Goal: Task Accomplishment & Management: Use online tool/utility

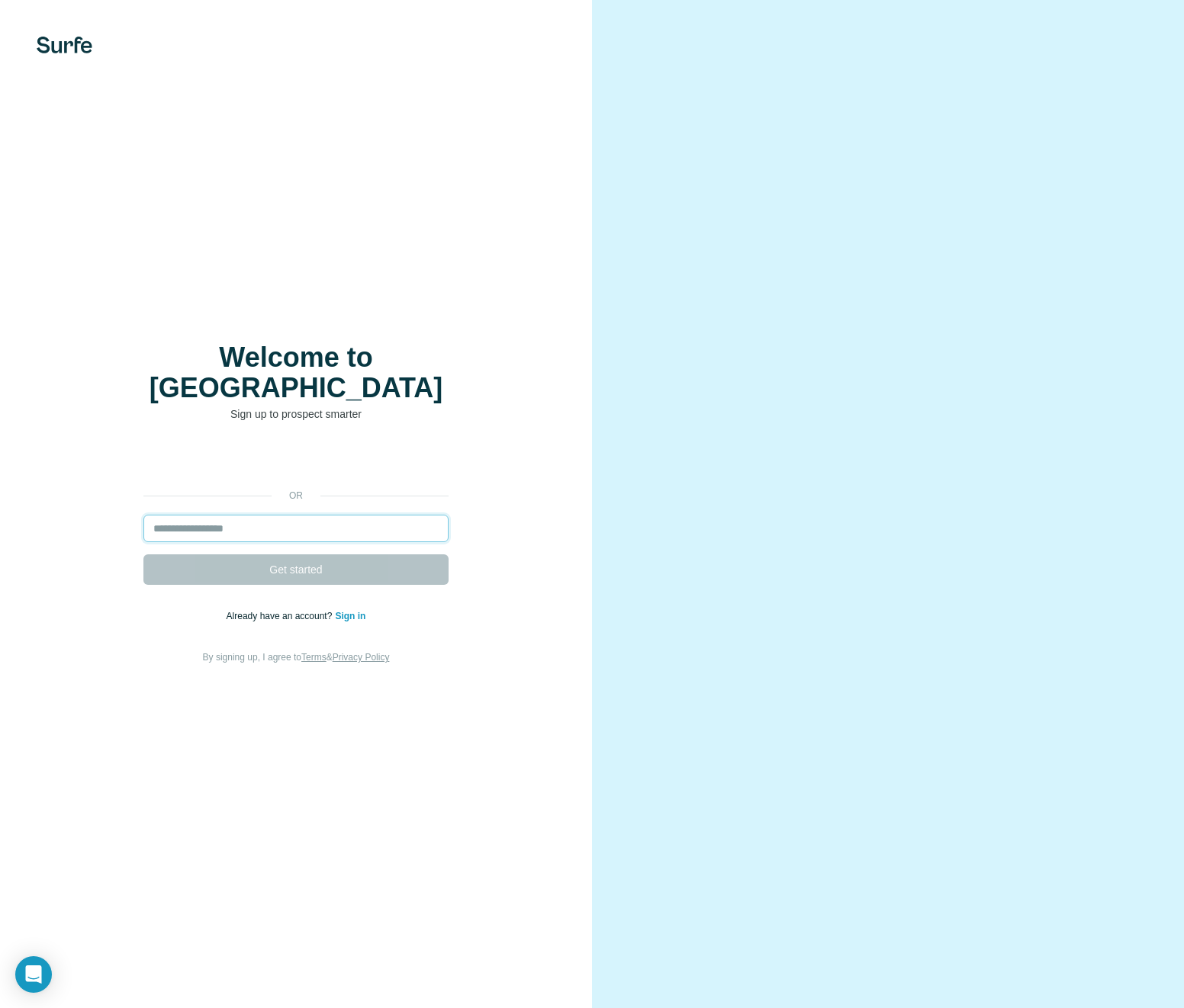
click at [262, 517] on input "email" at bounding box center [296, 528] width 305 height 27
click at [266, 516] on input "email" at bounding box center [296, 528] width 305 height 27
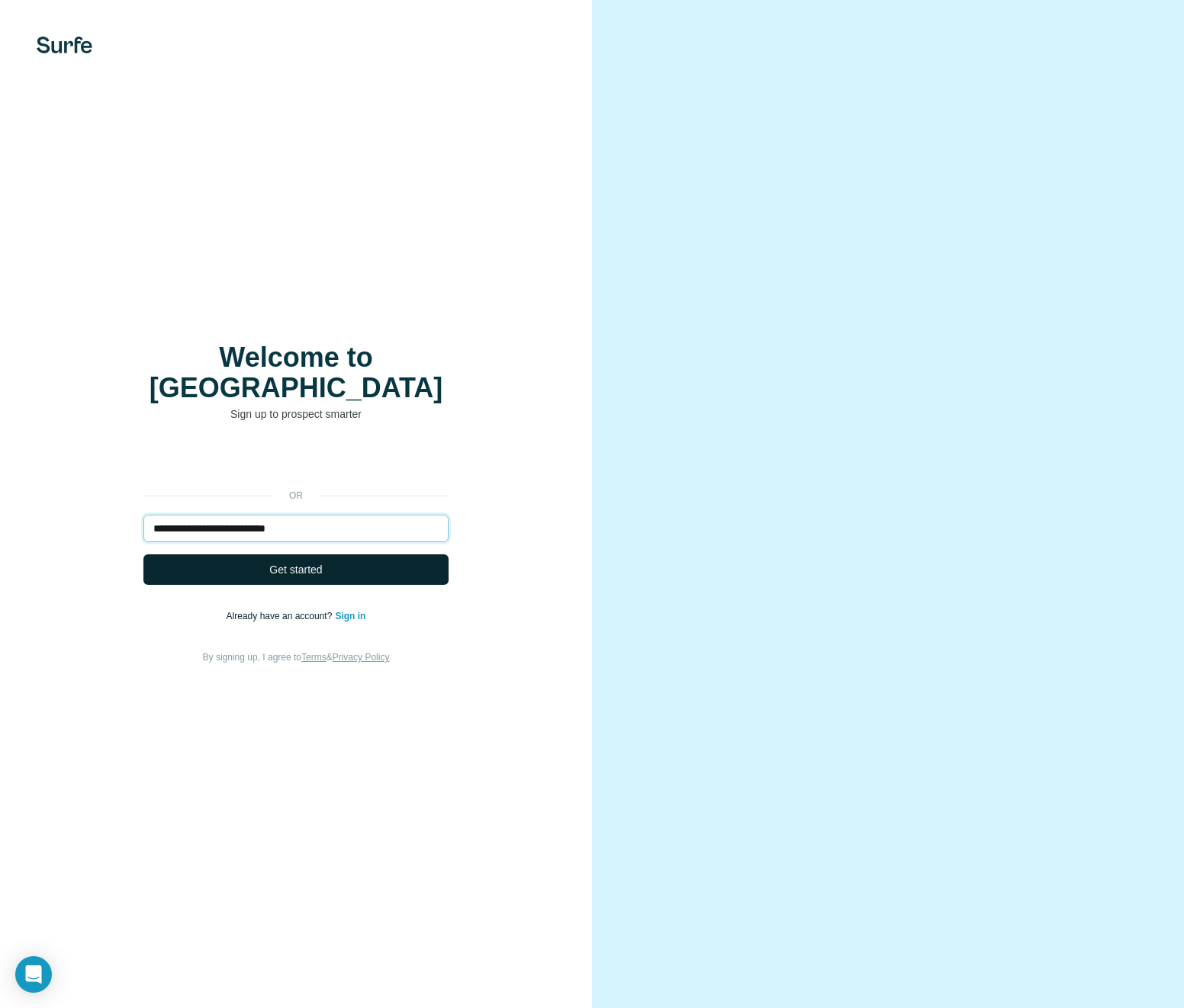
type input "**********"
click at [278, 562] on span "Get started" at bounding box center [295, 569] width 53 height 15
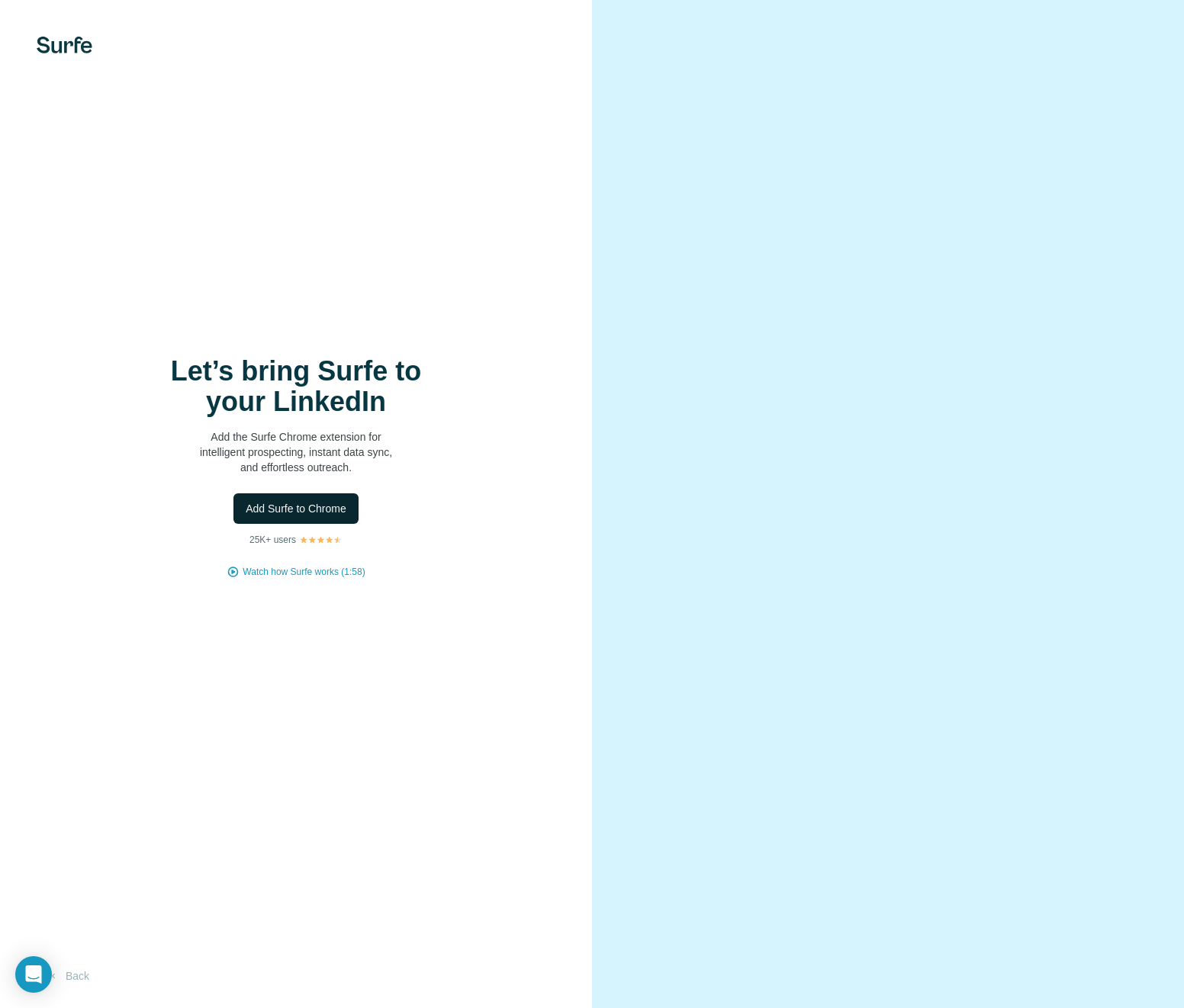
click at [284, 511] on span "Add Surfe to Chrome" at bounding box center [296, 508] width 101 height 15
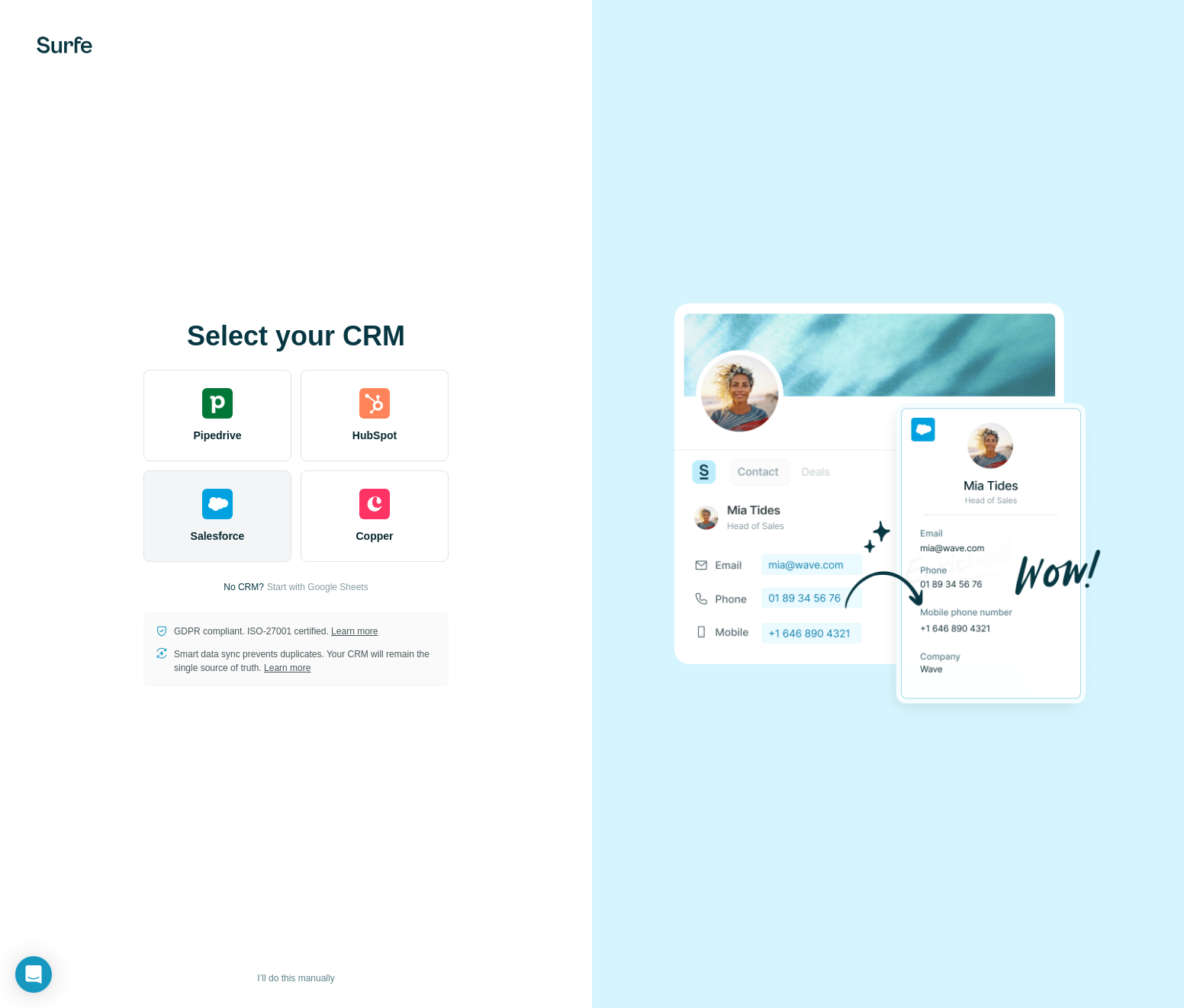
click at [215, 525] on div "Salesforce" at bounding box center [217, 516] width 148 height 92
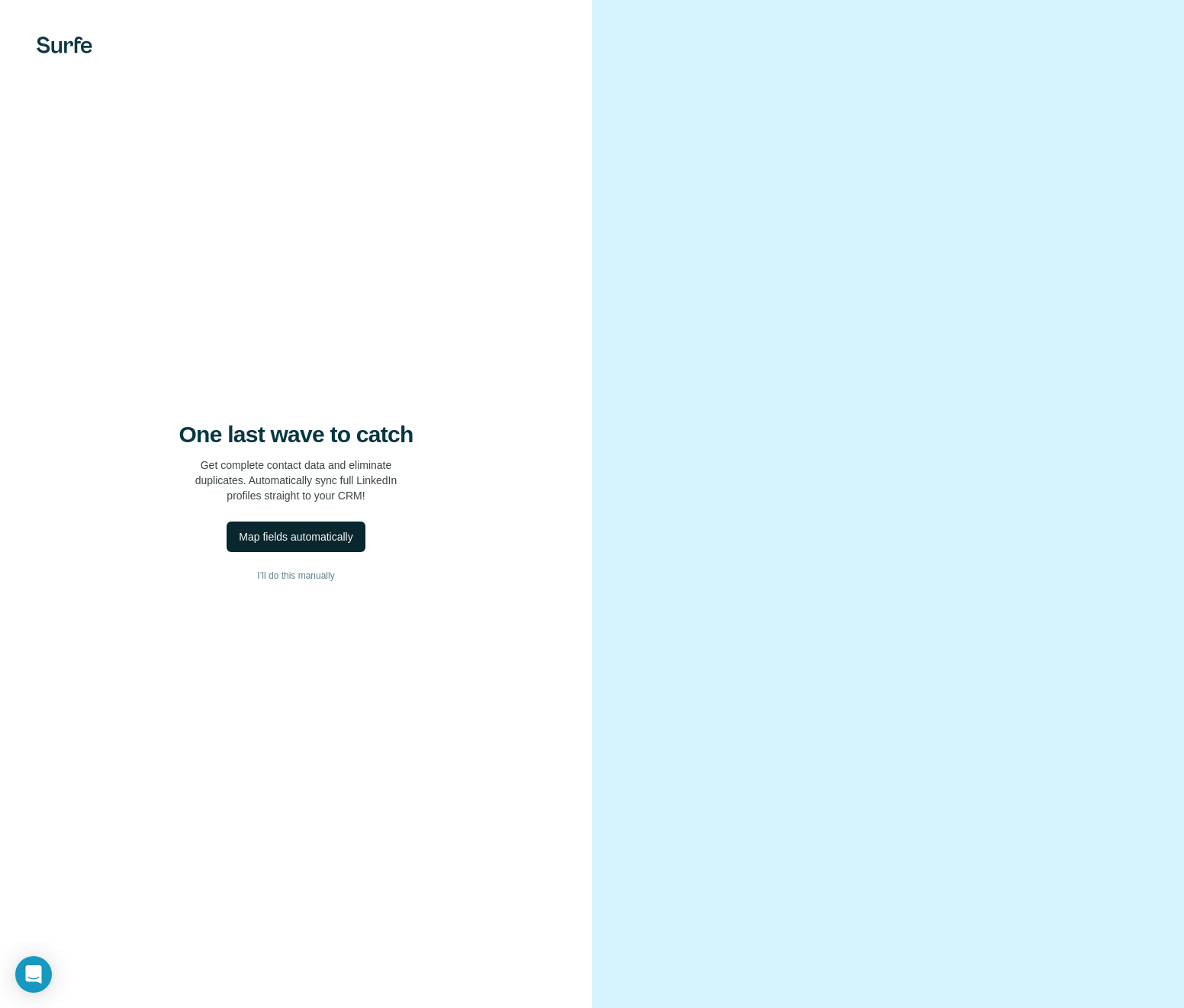
click at [271, 540] on div "Map fields automatically" at bounding box center [295, 537] width 114 height 15
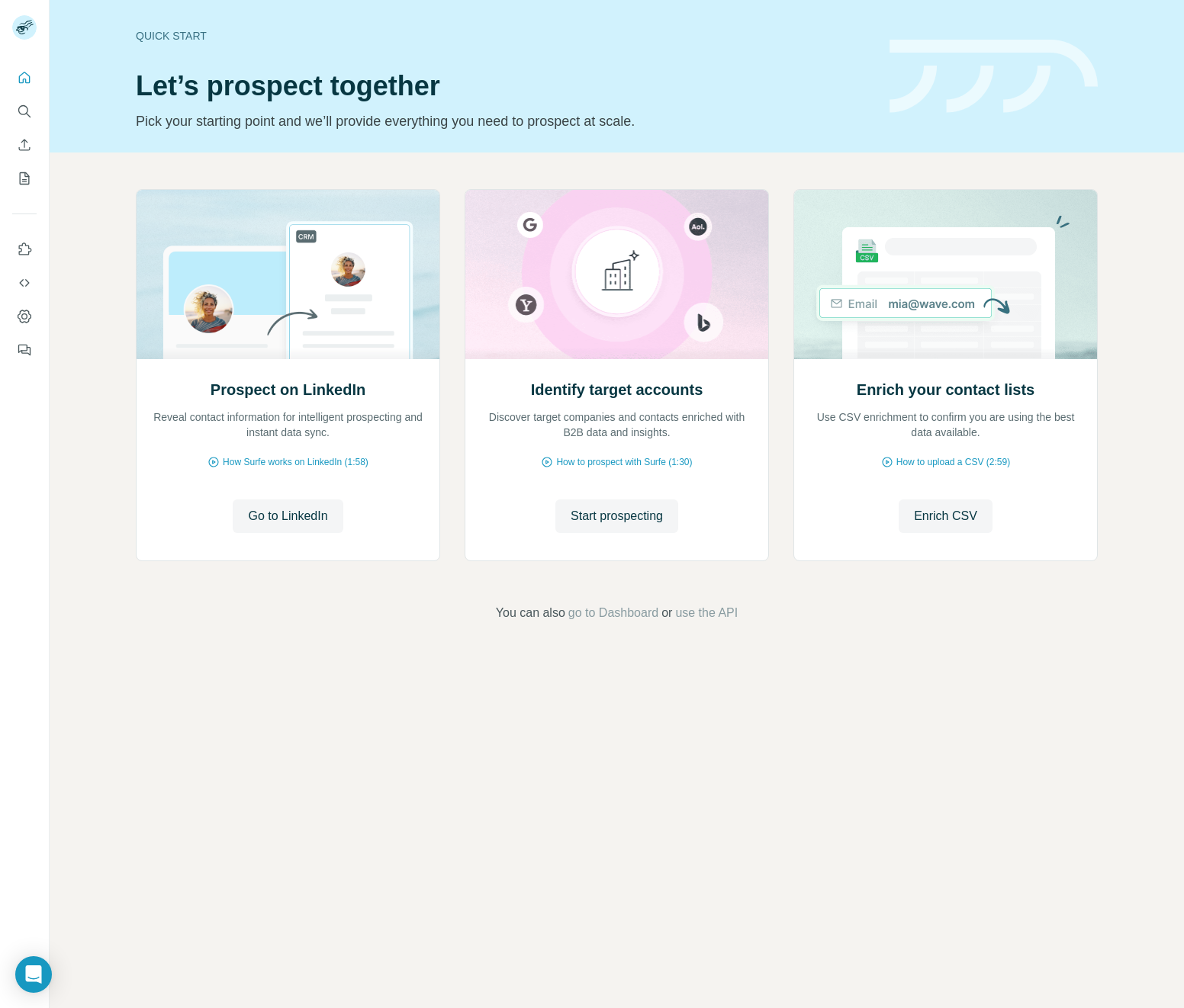
click at [458, 415] on div "Prospect on LinkedIn Reveal contact information for intelligent prospecting and…" at bounding box center [617, 378] width 962 height 378
click at [298, 520] on span "Go to LinkedIn" at bounding box center [287, 516] width 79 height 18
click at [270, 465] on span "How Surfe works on LinkedIn (1:58)" at bounding box center [295, 462] width 146 height 14
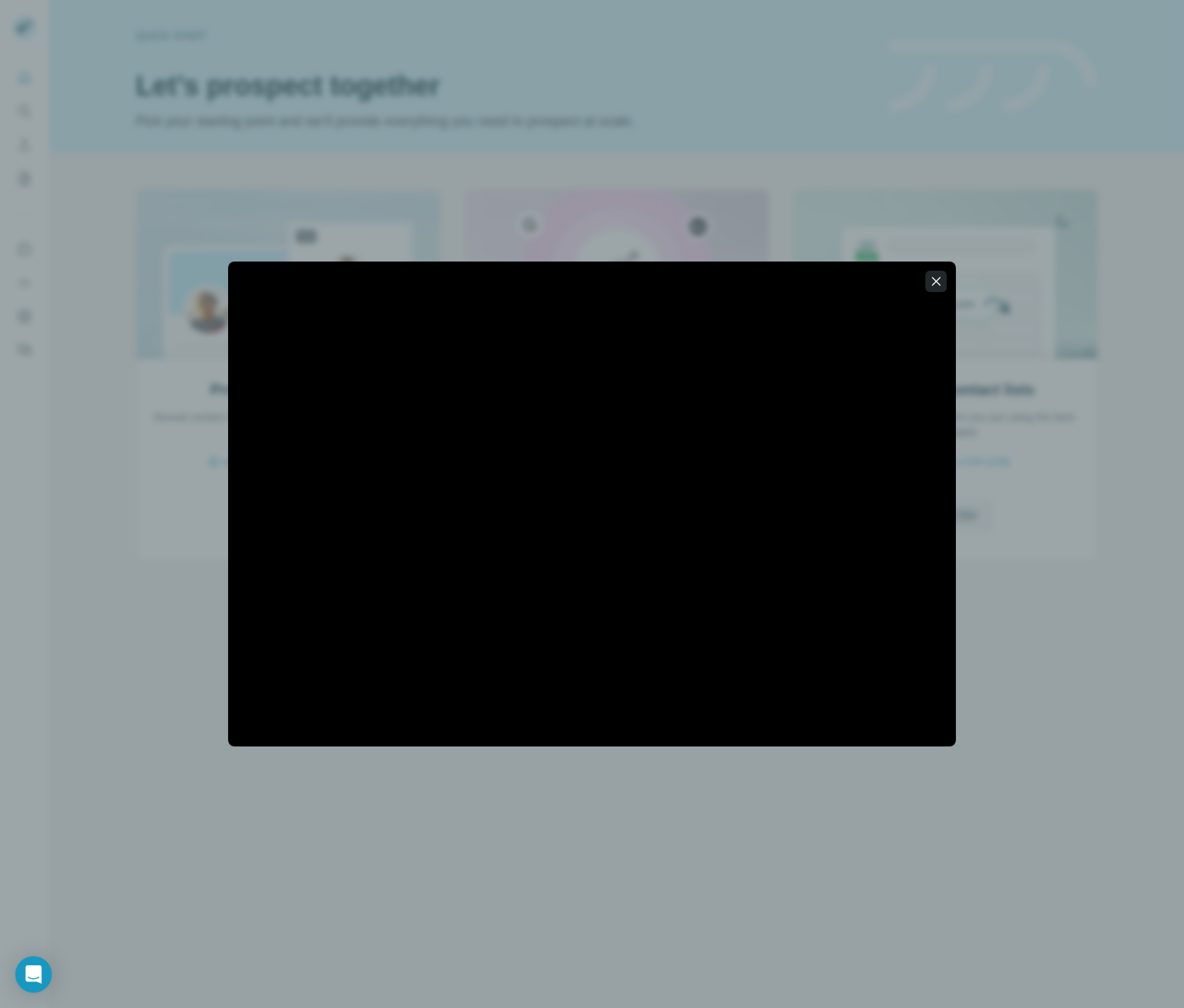
click at [938, 285] on icon "button" at bounding box center [936, 281] width 15 height 15
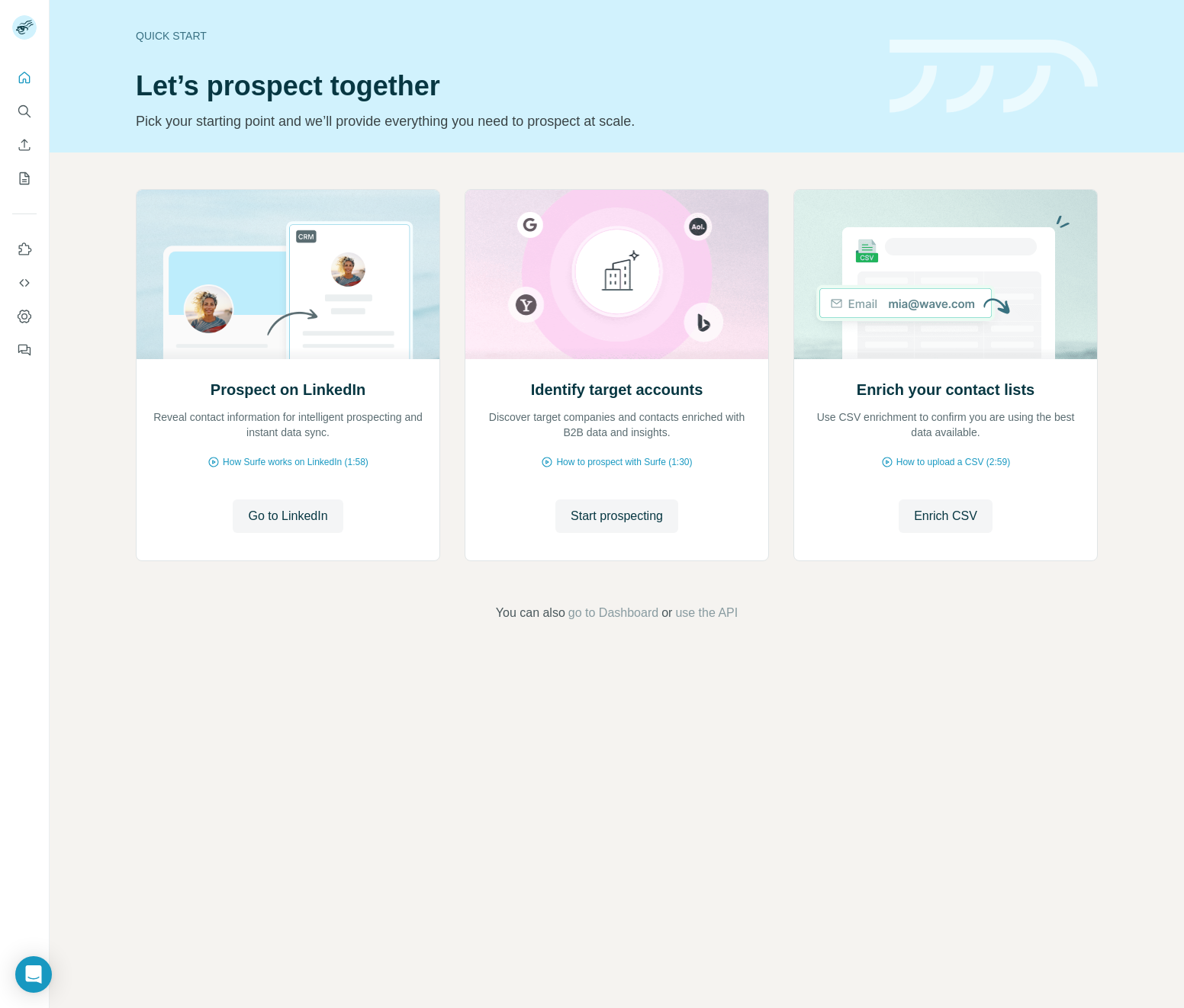
click at [34, 318] on button "Dashboard" at bounding box center [25, 316] width 25 height 27
click at [224, 746] on div "Quick start Let’s prospect together Pick your starting point and we’ll provide …" at bounding box center [616, 504] width 1134 height 1008
click at [28, 183] on icon "My lists" at bounding box center [25, 178] width 10 height 12
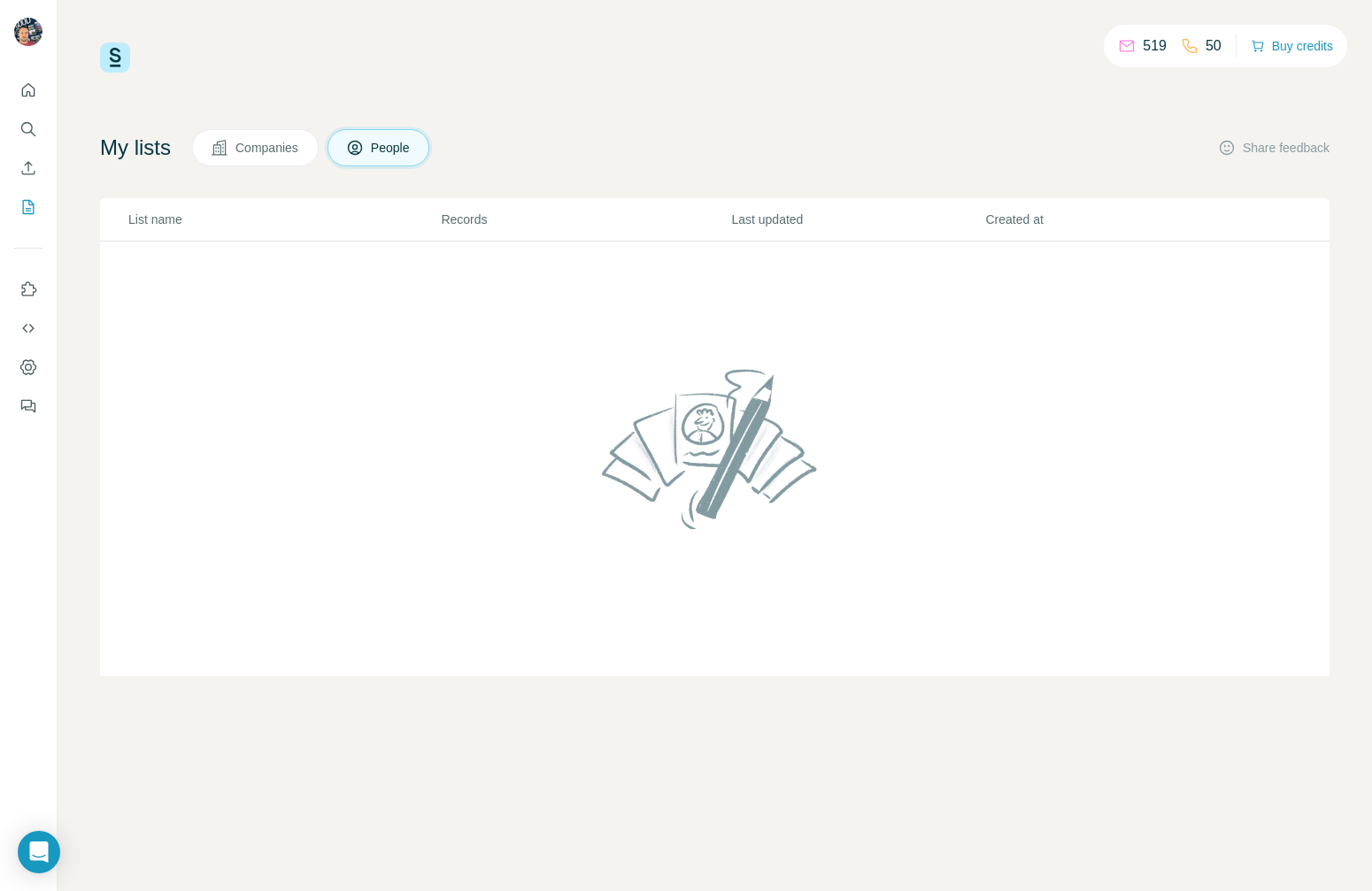
click at [525, 78] on div "519 50 Buy credits My lists Companies People Share feedback List name Records L…" at bounding box center [714, 359] width 1229 height 634
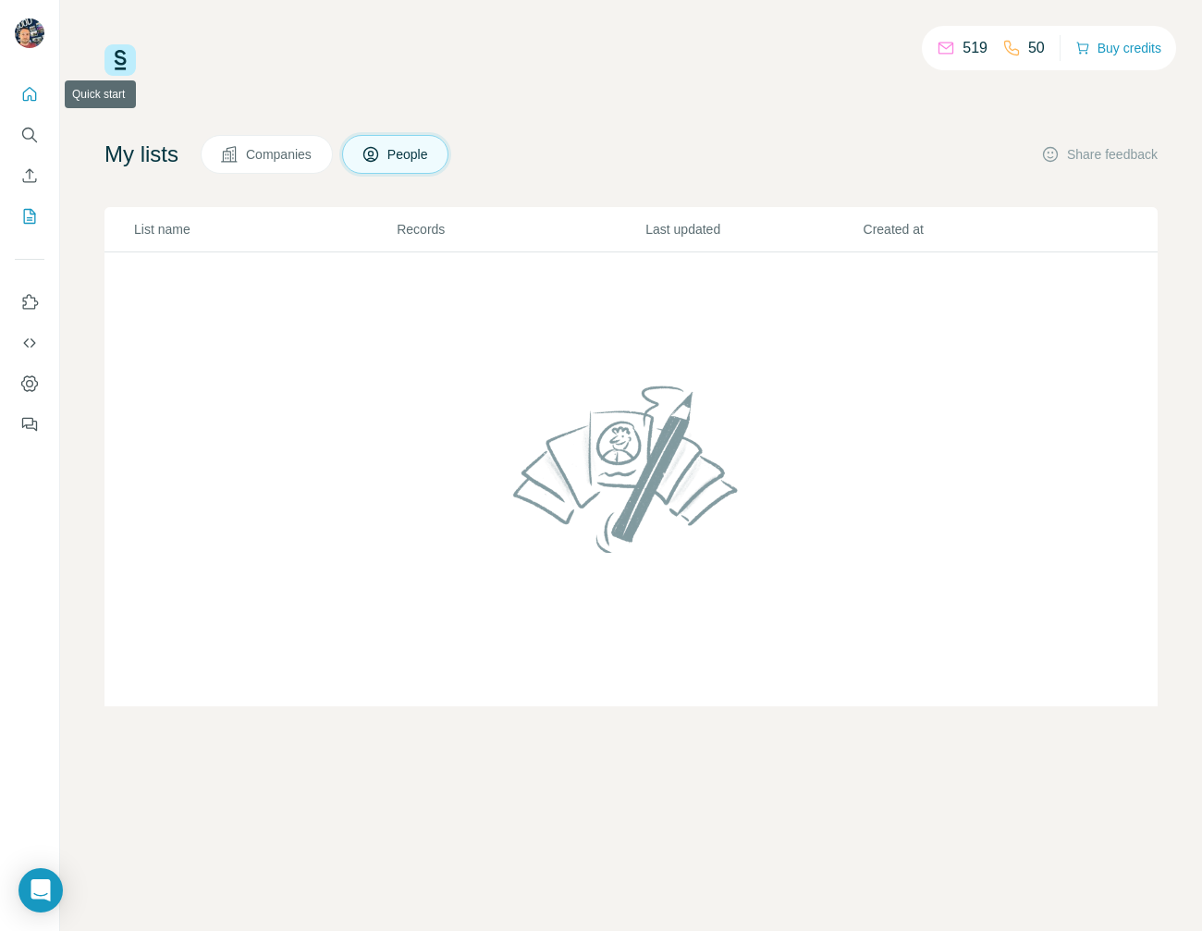
click at [35, 95] on icon "Quick start" at bounding box center [30, 94] width 14 height 14
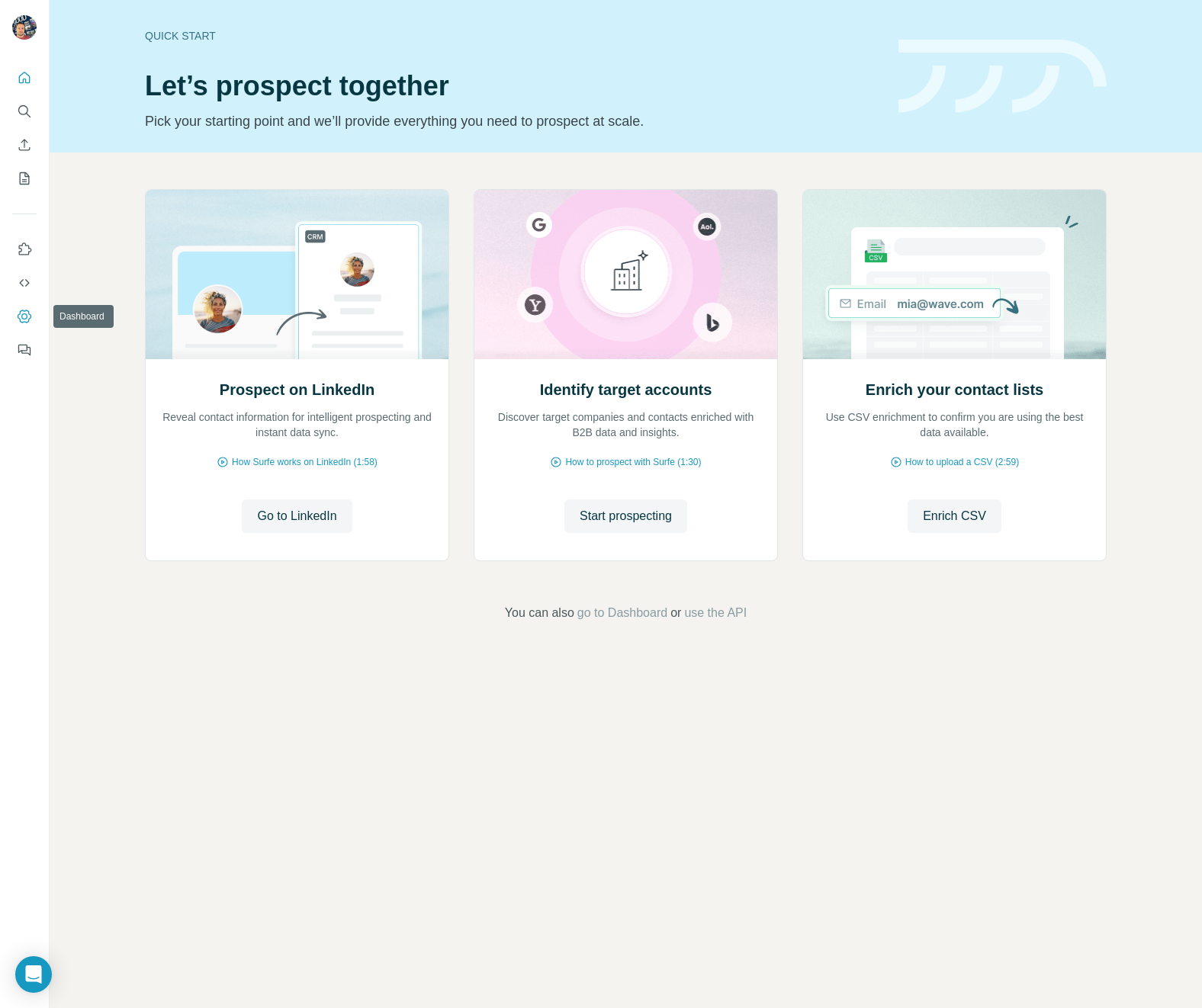
click at [31, 312] on icon "Dashboard" at bounding box center [24, 316] width 15 height 15
